Goal: Transaction & Acquisition: Purchase product/service

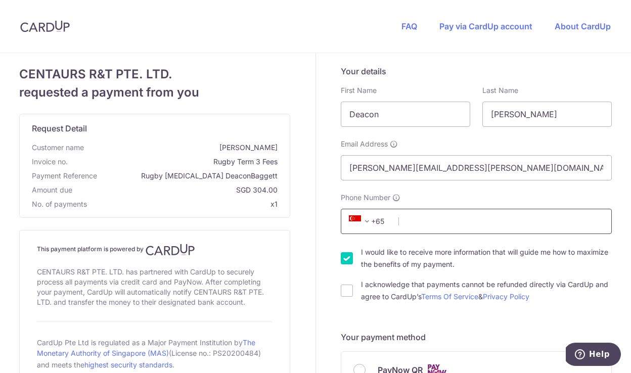
click at [418, 220] on input "Phone Number" at bounding box center [476, 221] width 271 height 25
type input "85109322"
select select "65"
type input "759795"
type input "[STREET_ADDRESS]"
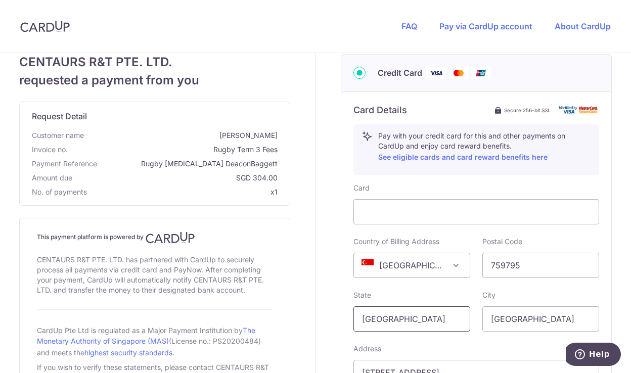
scroll to position [346, 0]
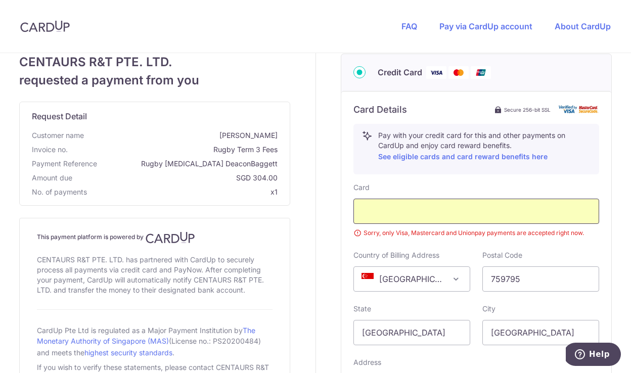
click at [437, 205] on div at bounding box center [476, 211] width 246 height 25
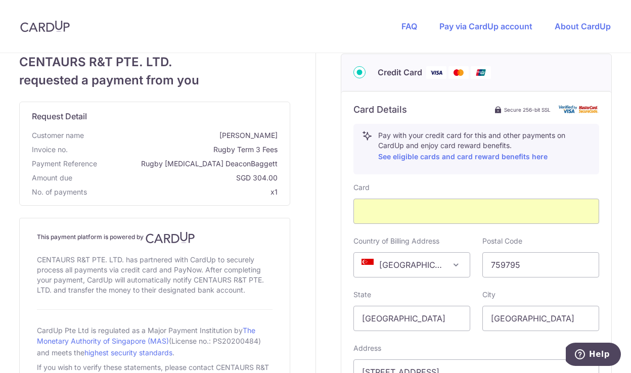
click at [412, 264] on span "[GEOGRAPHIC_DATA]" at bounding box center [412, 265] width 116 height 24
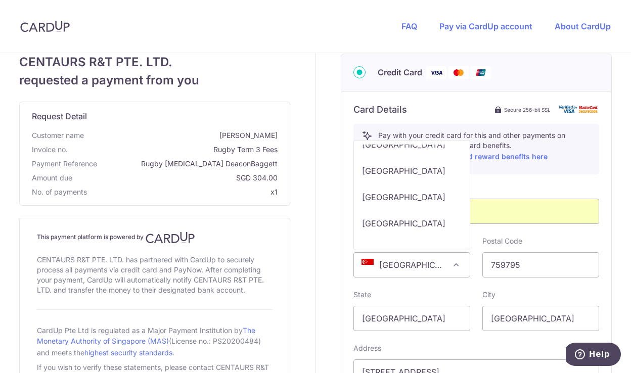
scroll to position [6323, 0]
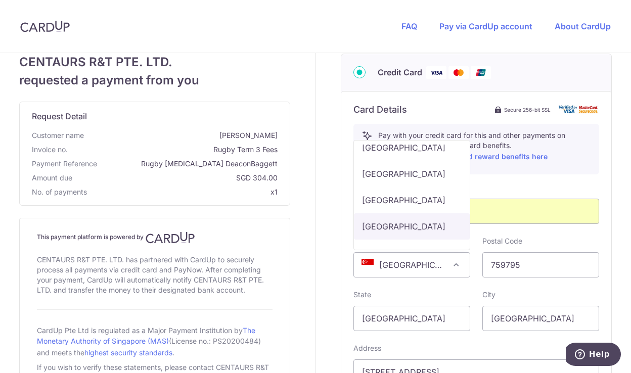
select select "US"
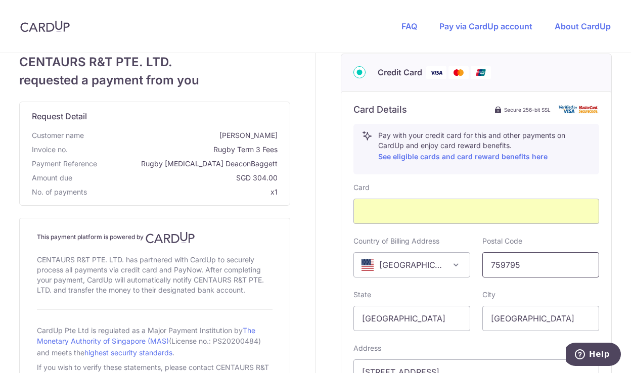
click at [544, 272] on input "759795" at bounding box center [540, 264] width 117 height 25
type input "96534"
click at [416, 321] on input "[GEOGRAPHIC_DATA]" at bounding box center [411, 318] width 117 height 25
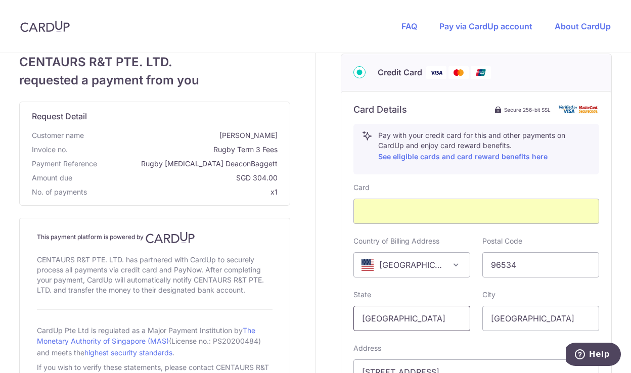
click at [416, 321] on input "[GEOGRAPHIC_DATA]" at bounding box center [411, 318] width 117 height 25
type input "AP"
click at [509, 314] on input "[GEOGRAPHIC_DATA]" at bounding box center [540, 318] width 117 height 25
click at [508, 314] on input "[GEOGRAPHIC_DATA]" at bounding box center [540, 318] width 117 height 25
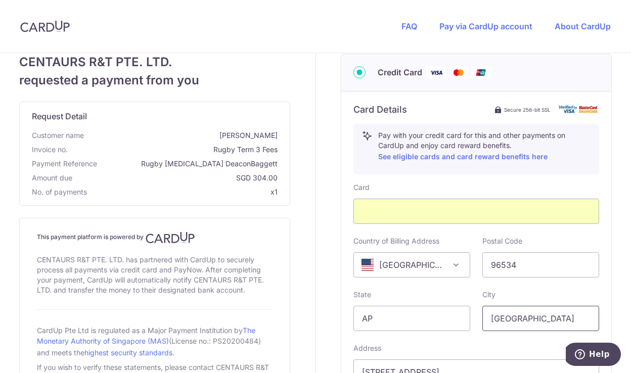
click at [508, 314] on input "[GEOGRAPHIC_DATA]" at bounding box center [540, 318] width 117 height 25
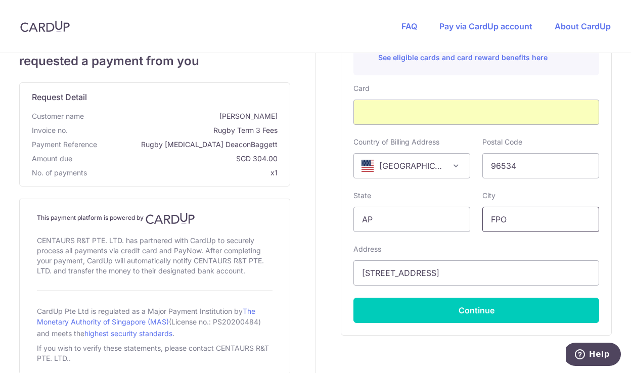
scroll to position [447, 0]
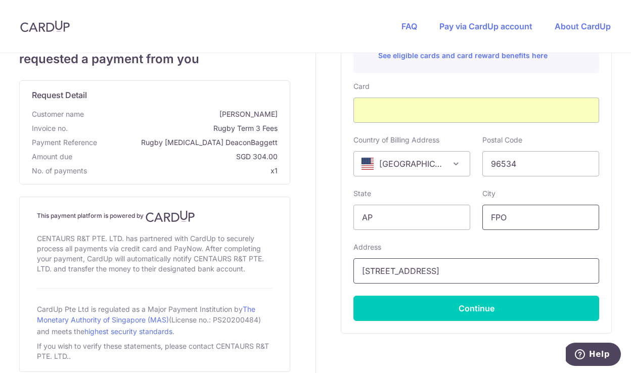
type input "FPO"
click at [456, 268] on input "[STREET_ADDRESS]" at bounding box center [476, 270] width 246 height 25
type input "[STREET_ADDRESS]"
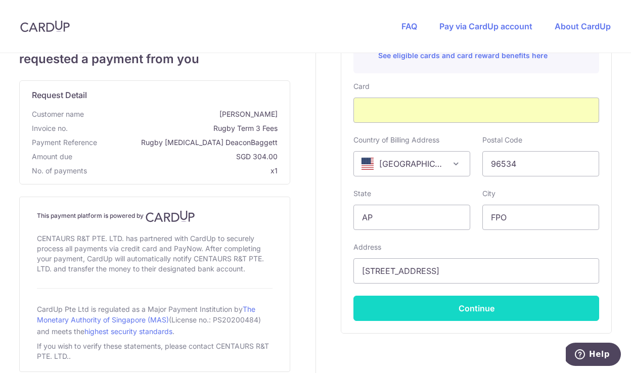
click at [475, 312] on button "Continue" at bounding box center [476, 308] width 246 height 25
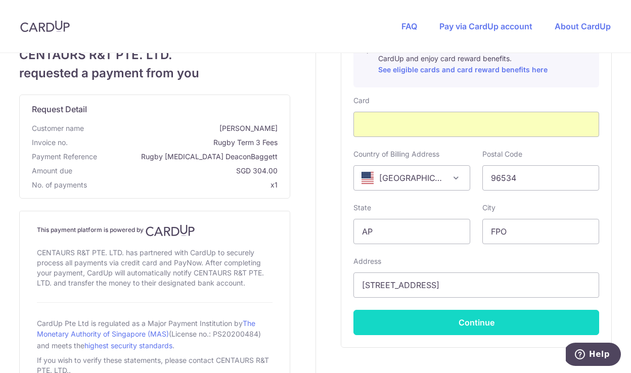
scroll to position [77, 0]
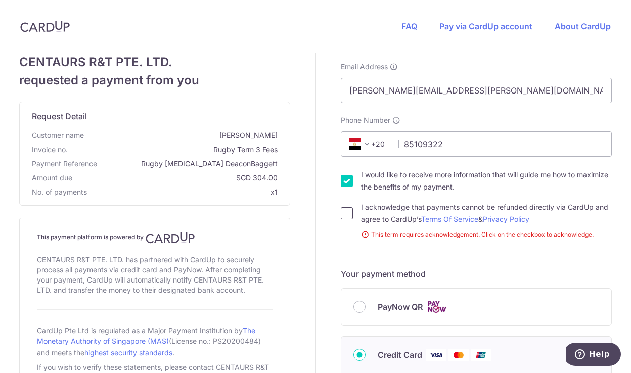
click at [345, 214] on input "I acknowledge that payments cannot be refunded directly via CardUp and agree to…" at bounding box center [347, 213] width 12 height 12
checkbox input "true"
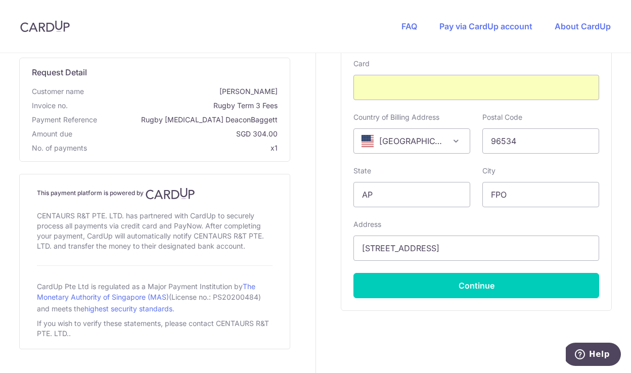
scroll to position [493, 0]
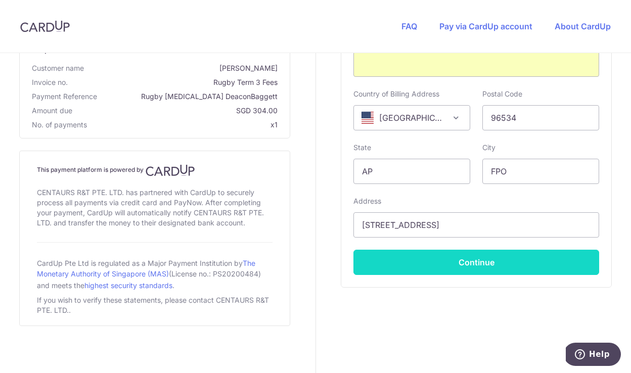
click at [443, 262] on button "Continue" at bounding box center [476, 262] width 246 height 25
type input "**** 5254"
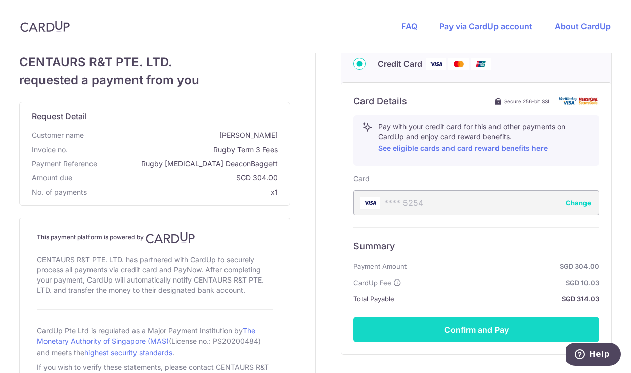
scroll to position [353, 0]
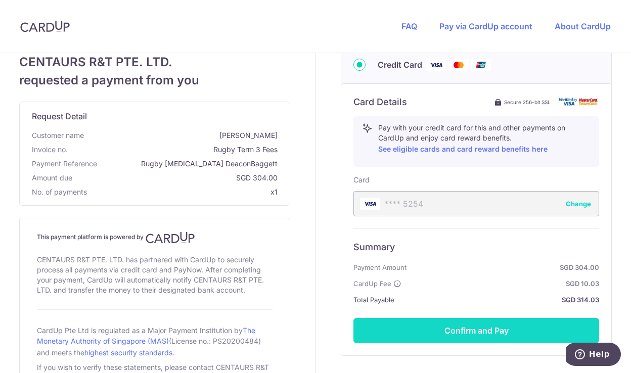
click at [442, 332] on button "Confirm and Pay" at bounding box center [476, 330] width 246 height 25
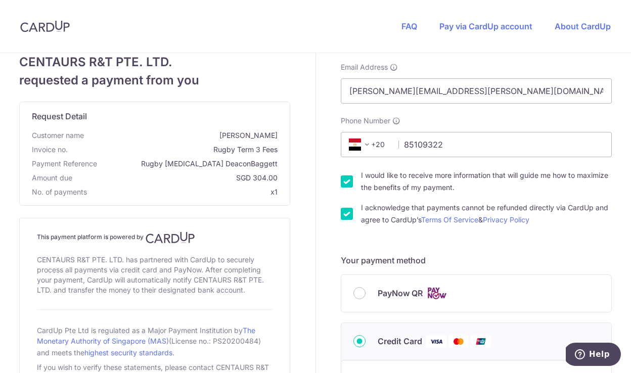
scroll to position [63, 0]
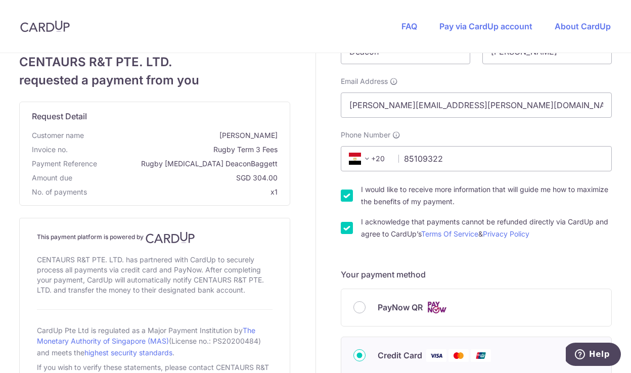
click at [377, 158] on span "+20" at bounding box center [368, 159] width 45 height 12
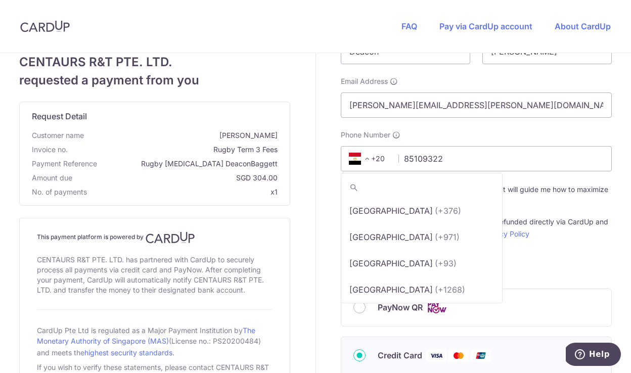
scroll to position [1654, 0]
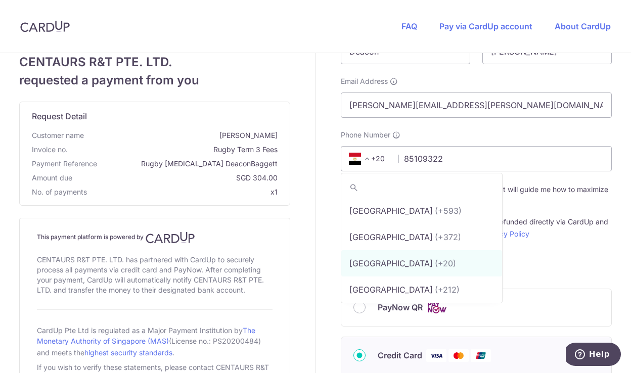
click at [360, 155] on icon at bounding box center [355, 159] width 12 height 12
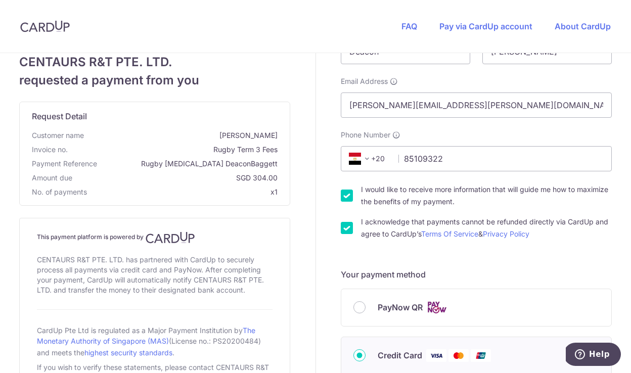
click at [359, 155] on icon at bounding box center [355, 159] width 12 height 12
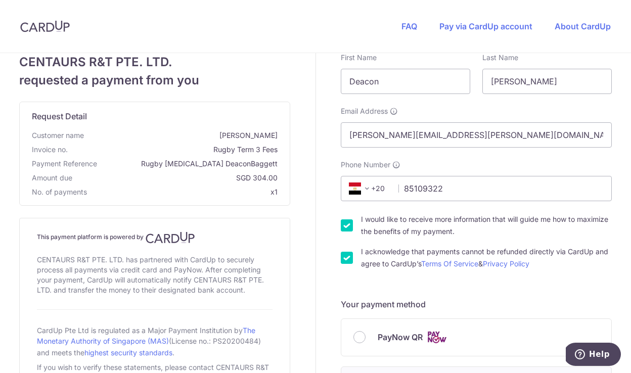
scroll to position [0, 0]
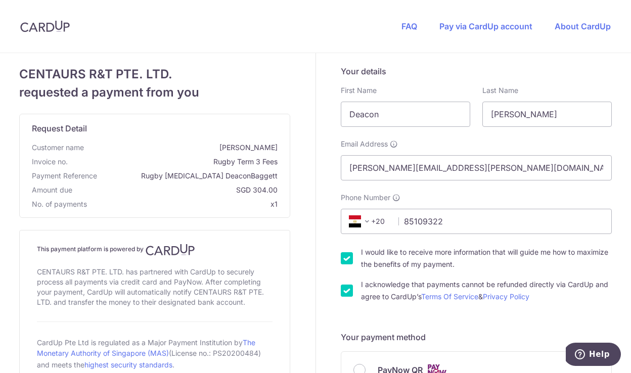
click at [358, 222] on icon at bounding box center [355, 221] width 12 height 12
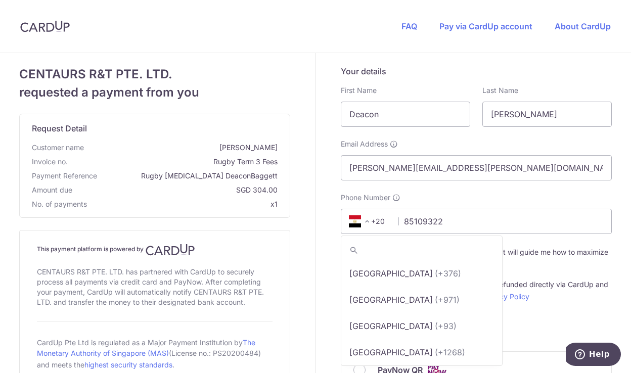
click at [367, 221] on span at bounding box center [367, 221] width 12 height 12
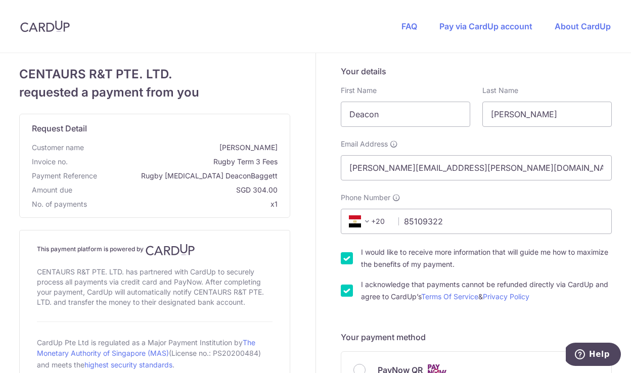
click at [456, 201] on div "Phone Number +376 +971 +93 +1268 +1264 +355 +374 +244 +0 +54 +1684 +43 +61 +297…" at bounding box center [476, 213] width 271 height 41
click at [367, 217] on span at bounding box center [367, 221] width 12 height 12
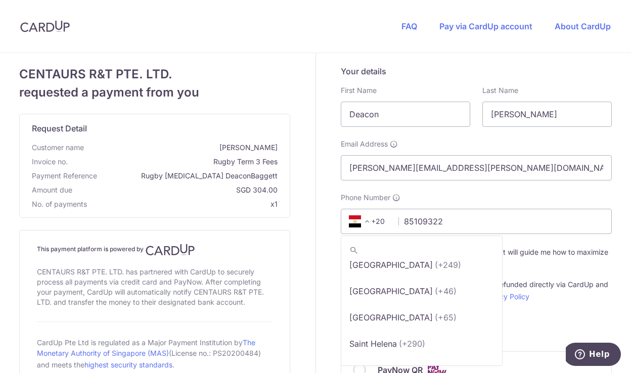
scroll to position [5222, 0]
select select "199"
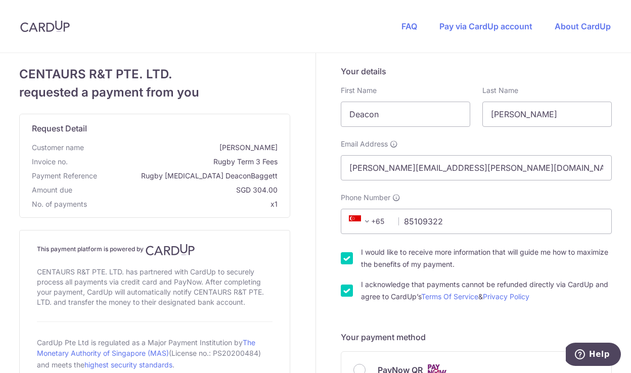
click at [430, 260] on label "I would like to receive more information that will guide me how to maximize the…" at bounding box center [486, 258] width 251 height 24
click at [353, 260] on input "I would like to receive more information that will guide me how to maximize the…" at bounding box center [347, 258] width 12 height 12
click at [348, 259] on input "I would like to receive more information that will guide me how to maximize the…" at bounding box center [347, 258] width 12 height 12
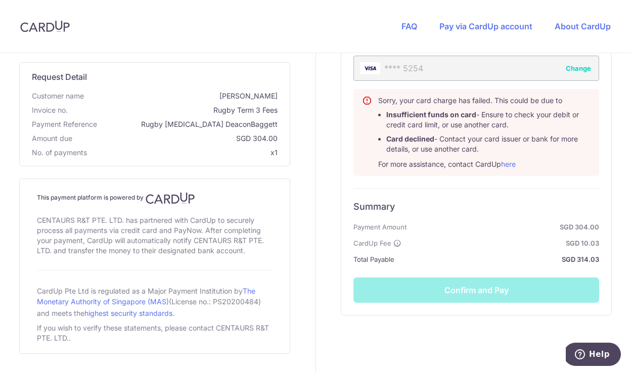
scroll to position [505, 0]
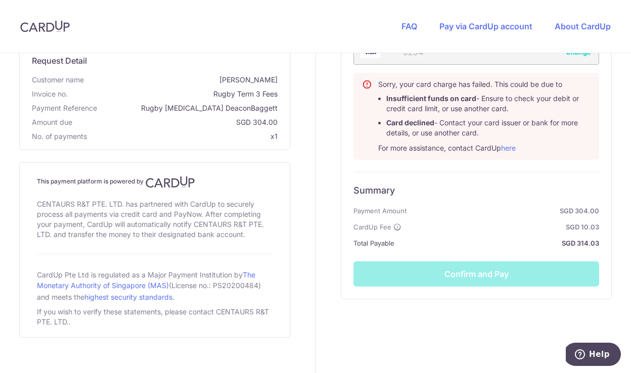
click at [460, 275] on div "Summary Payment Amount SGD 304.00 CardUp Fee SGD 10.03 Total Payable SGD 314.03…" at bounding box center [476, 229] width 246 height 115
click at [499, 183] on div "Summary Payment Amount SGD 304.00 CardUp Fee SGD 10.03 Total Payable SGD 314.03…" at bounding box center [476, 229] width 246 height 115
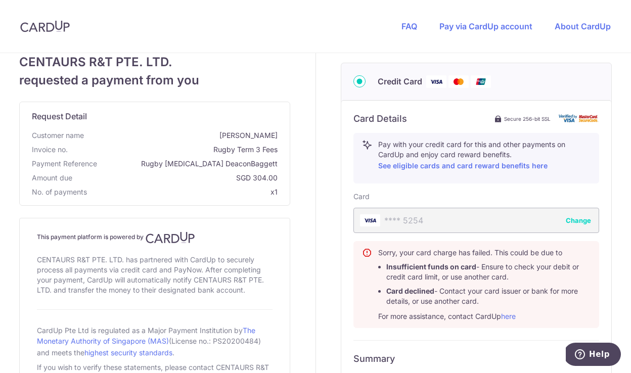
scroll to position [328, 0]
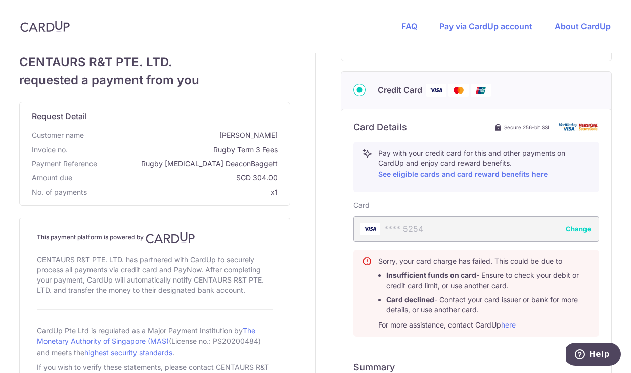
click at [495, 229] on div "**** 5254 Change" at bounding box center [476, 228] width 246 height 25
click at [495, 199] on div "Card Details Secure 256-bit SSL Pay with your credit card for this and other pa…" at bounding box center [476, 228] width 246 height 215
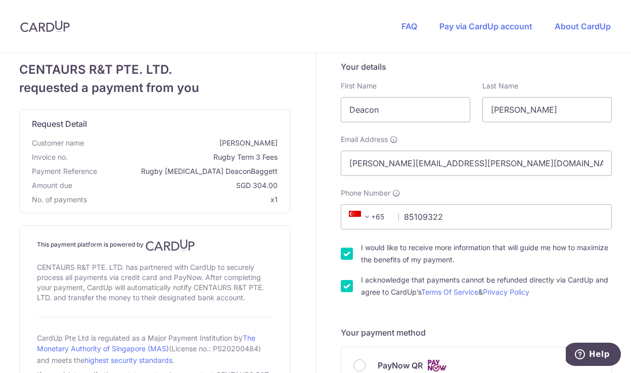
scroll to position [0, 0]
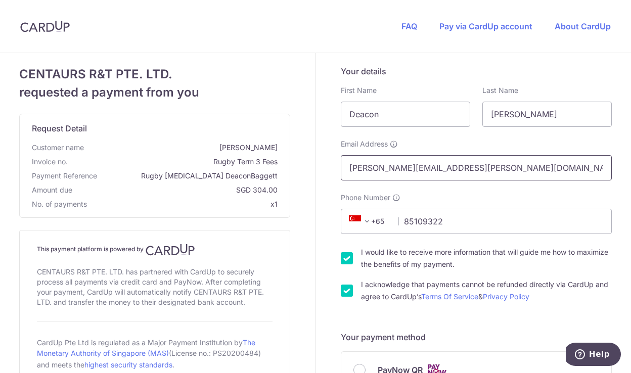
click at [447, 166] on input "[PERSON_NAME][EMAIL_ADDRESS][PERSON_NAME][DOMAIN_NAME]" at bounding box center [476, 167] width 271 height 25
click at [510, 161] on input "[PERSON_NAME][EMAIL_ADDRESS][PERSON_NAME][DOMAIN_NAME]" at bounding box center [476, 167] width 271 height 25
click at [519, 197] on div "Phone Number +376 +971 +93 +1268 +1264 +355 +374 +244 +0 +54 +1684 +43 +61 +297…" at bounding box center [476, 213] width 271 height 41
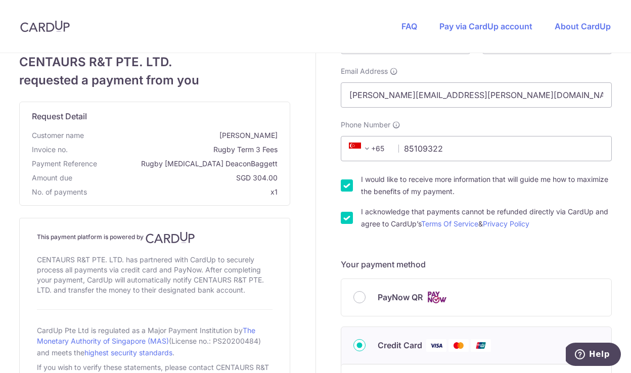
scroll to position [81, 0]
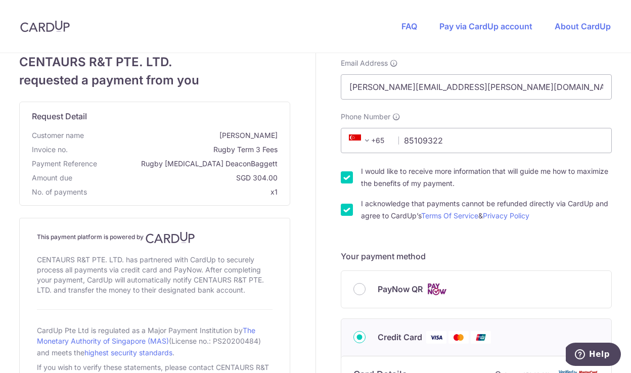
click at [345, 177] on input "I would like to receive more information that will guide me how to maximize the…" at bounding box center [347, 177] width 12 height 12
checkbox input "false"
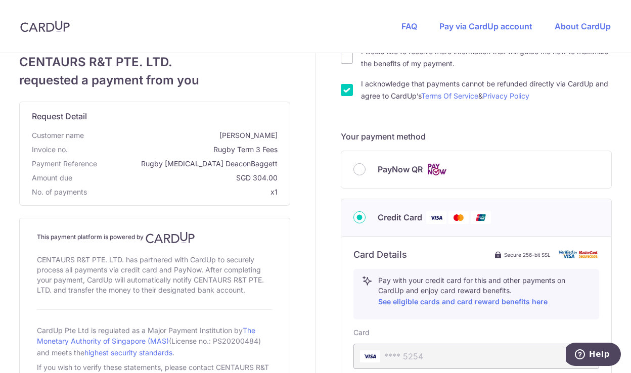
scroll to position [202, 0]
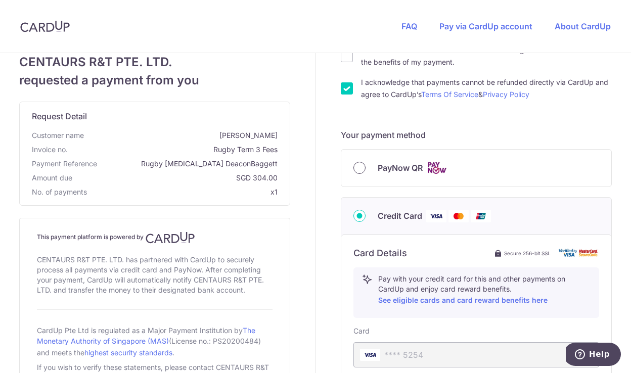
click at [359, 167] on input "PayNow QR" at bounding box center [359, 168] width 12 height 12
radio input "true"
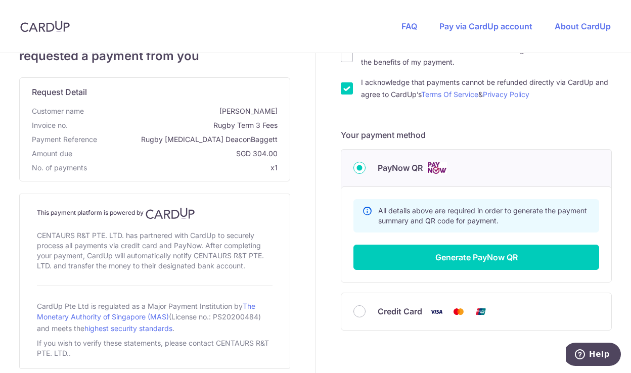
drag, startPoint x: 359, startPoint y: 313, endPoint x: 334, endPoint y: 327, distance: 28.5
click at [334, 327] on div "Your details First Name [PERSON_NAME] Last Name [PERSON_NAME] Email Address [PE…" at bounding box center [476, 134] width 321 height 566
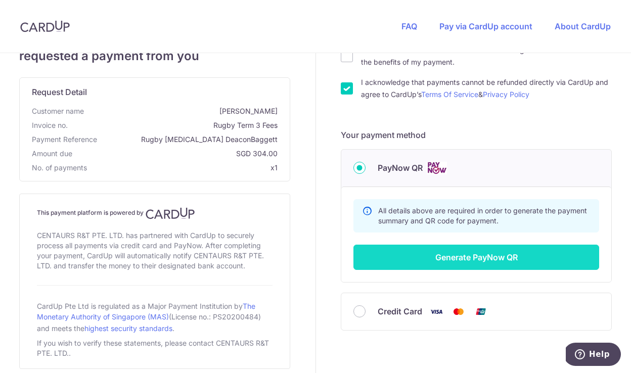
click at [447, 262] on button "Generate PayNow QR" at bounding box center [476, 257] width 246 height 25
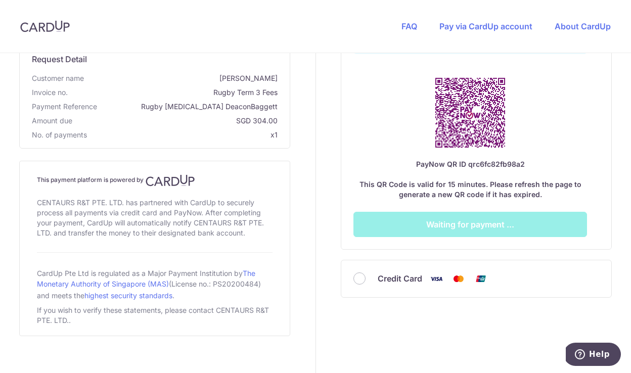
scroll to position [472, 0]
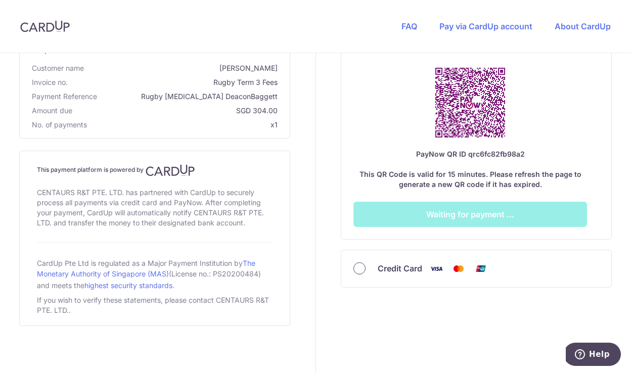
click at [363, 270] on input "Credit Card" at bounding box center [359, 268] width 12 height 12
radio input "true"
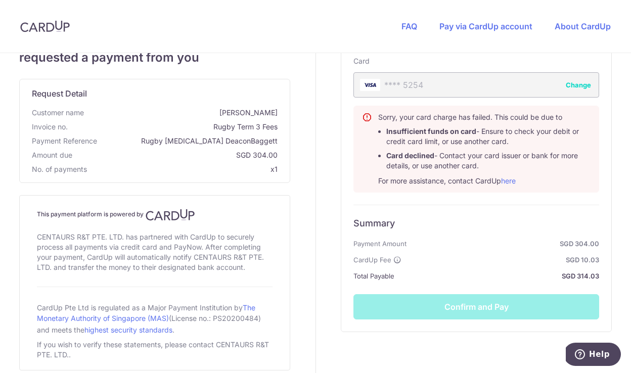
click at [573, 85] on button "Change" at bounding box center [578, 85] width 25 height 10
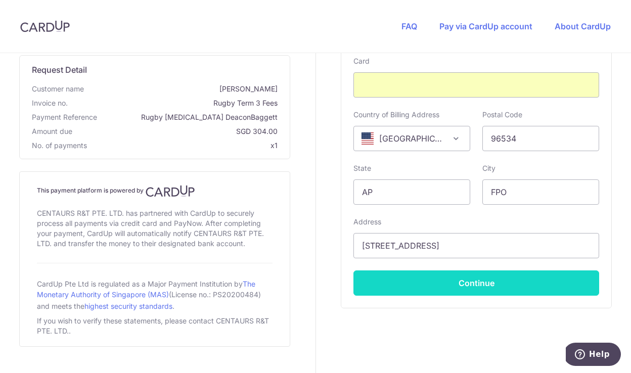
click at [403, 279] on button "Continue" at bounding box center [476, 282] width 246 height 25
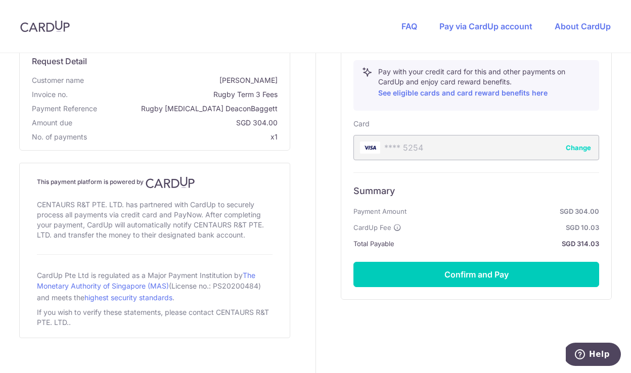
scroll to position [422, 0]
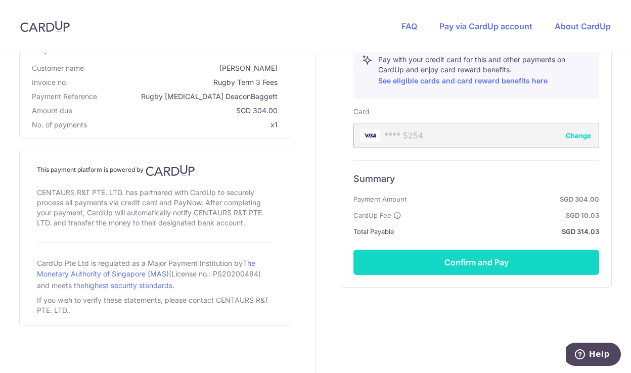
click at [435, 263] on button "Confirm and Pay" at bounding box center [476, 262] width 246 height 25
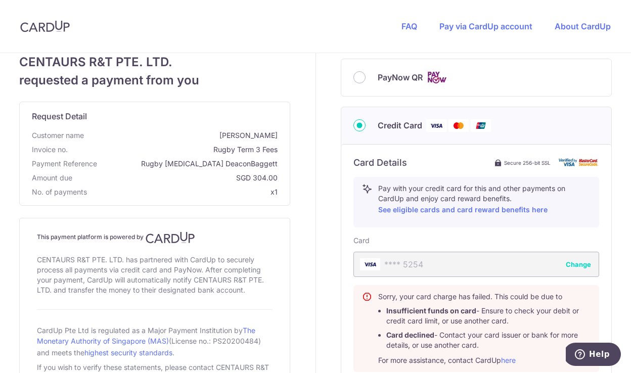
scroll to position [292, 0]
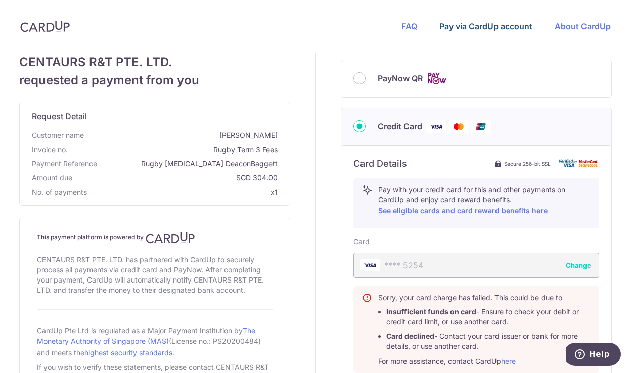
click at [492, 29] on link "Pay via CardUp account" at bounding box center [485, 26] width 93 height 10
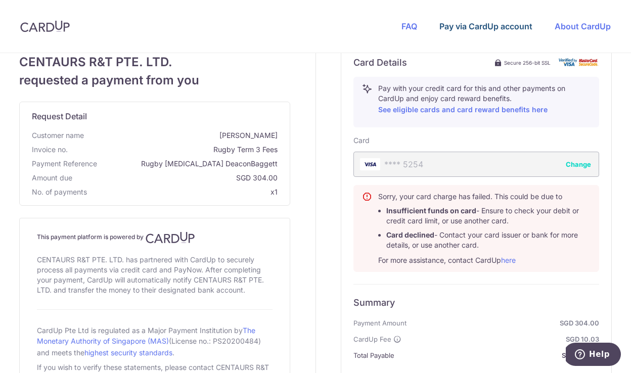
scroll to position [395, 0]
